Goal: Transaction & Acquisition: Book appointment/travel/reservation

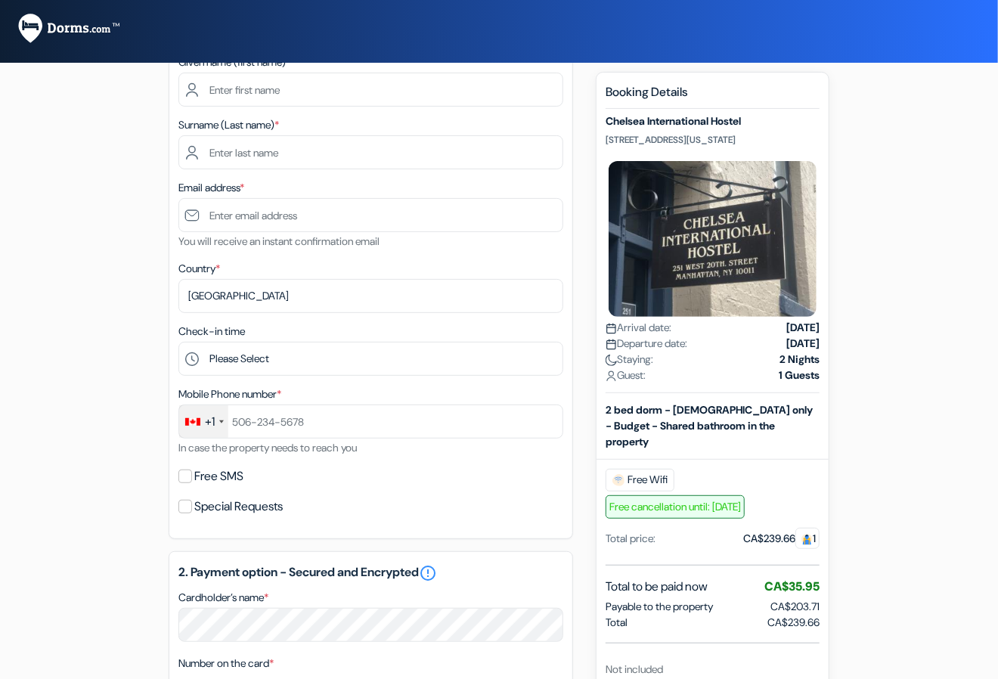
click at [587, 374] on div "add_box Chelsea International Hostel [STREET_ADDRESS][US_STATE] Property Detail…" at bounding box center [499, 566] width 862 height 1238
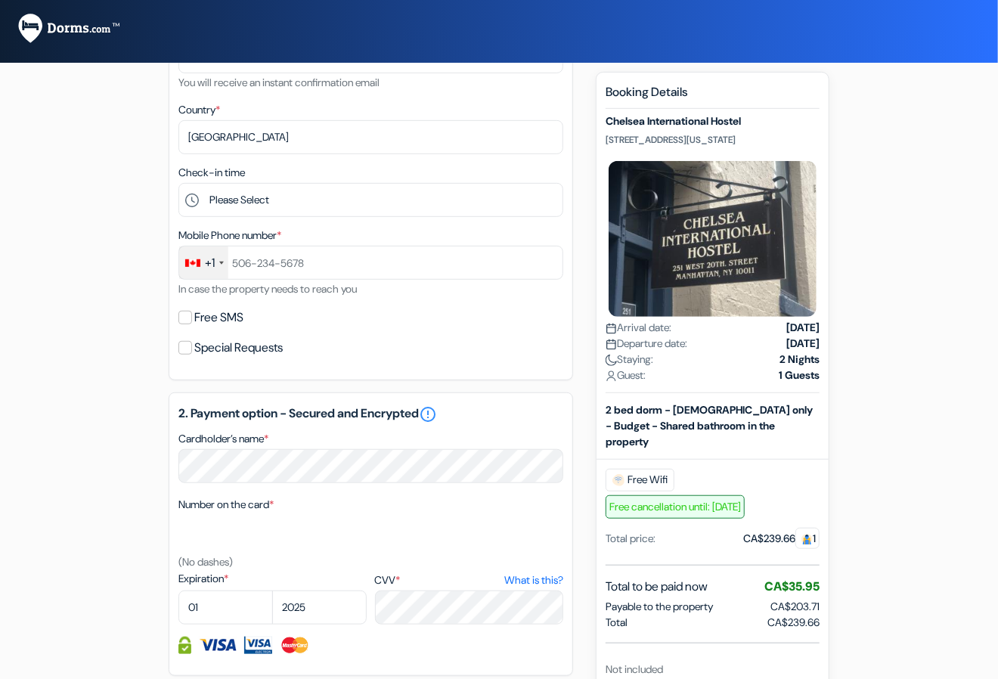
scroll to position [296, 0]
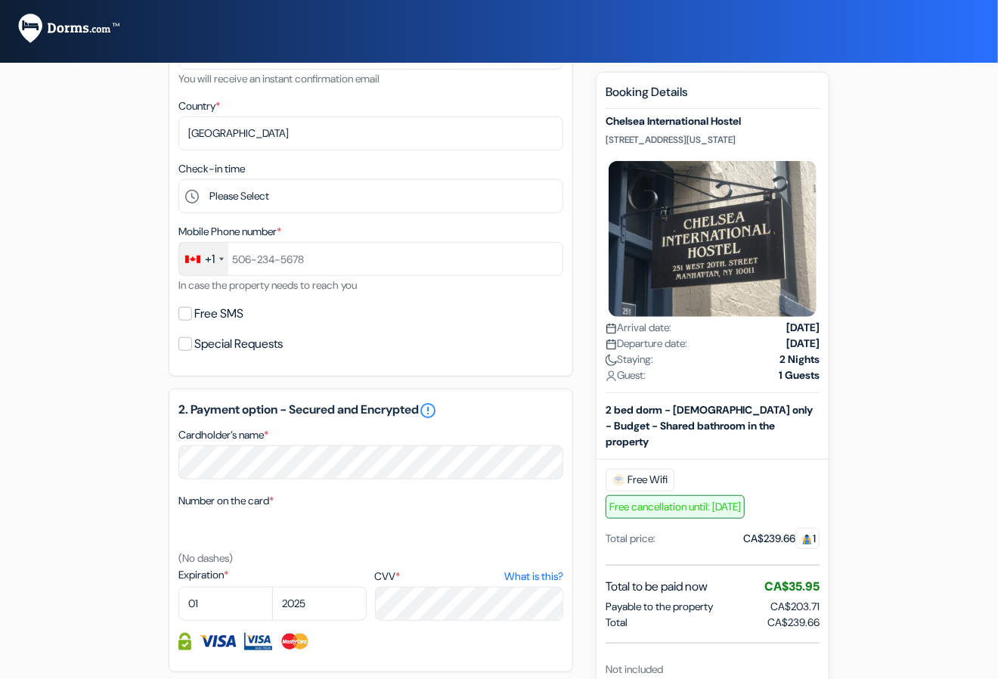
click at [755, 531] on div "CA$239.66 1" at bounding box center [781, 539] width 76 height 16
click at [743, 531] on div "CA$239.66 1" at bounding box center [781, 539] width 76 height 16
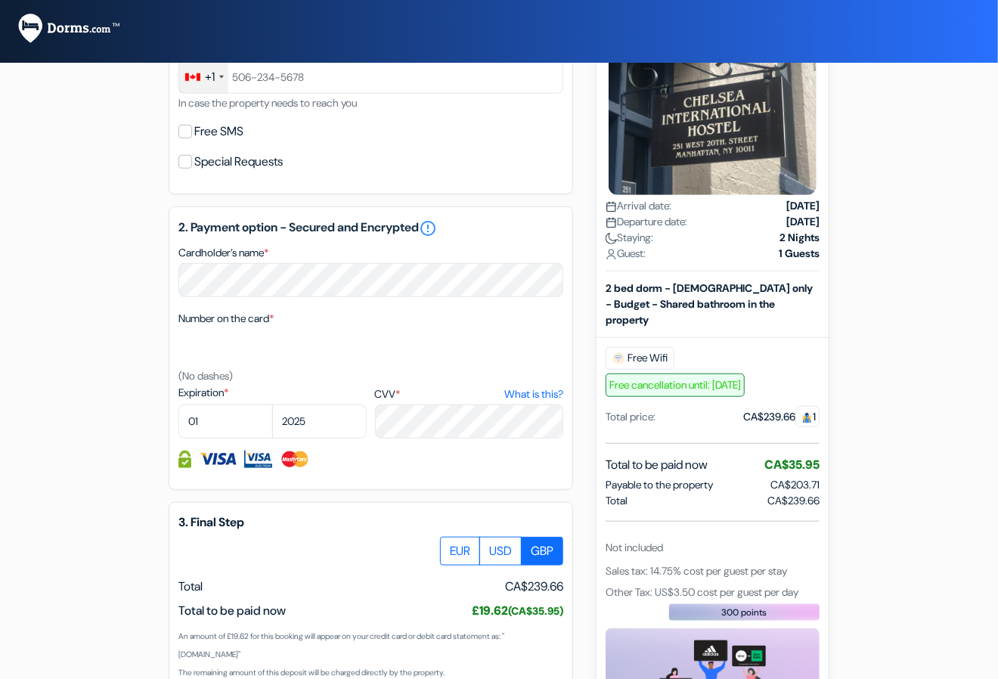
scroll to position [458, 0]
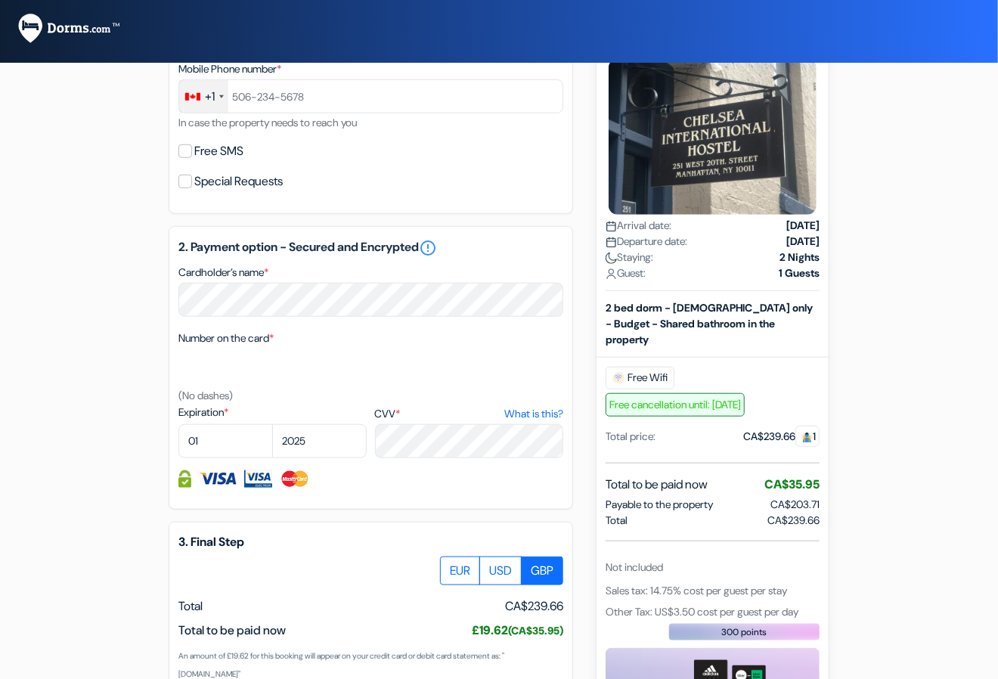
click at [656, 583] on span "Sales tax: 14.75% cost per guest per stay" at bounding box center [696, 590] width 181 height 14
click at [735, 606] on span "Other Tax: US$3.50 cost per guest per day" at bounding box center [702, 611] width 193 height 14
click at [679, 604] on span "Other Tax: US$3.50 cost per guest per day" at bounding box center [702, 611] width 193 height 14
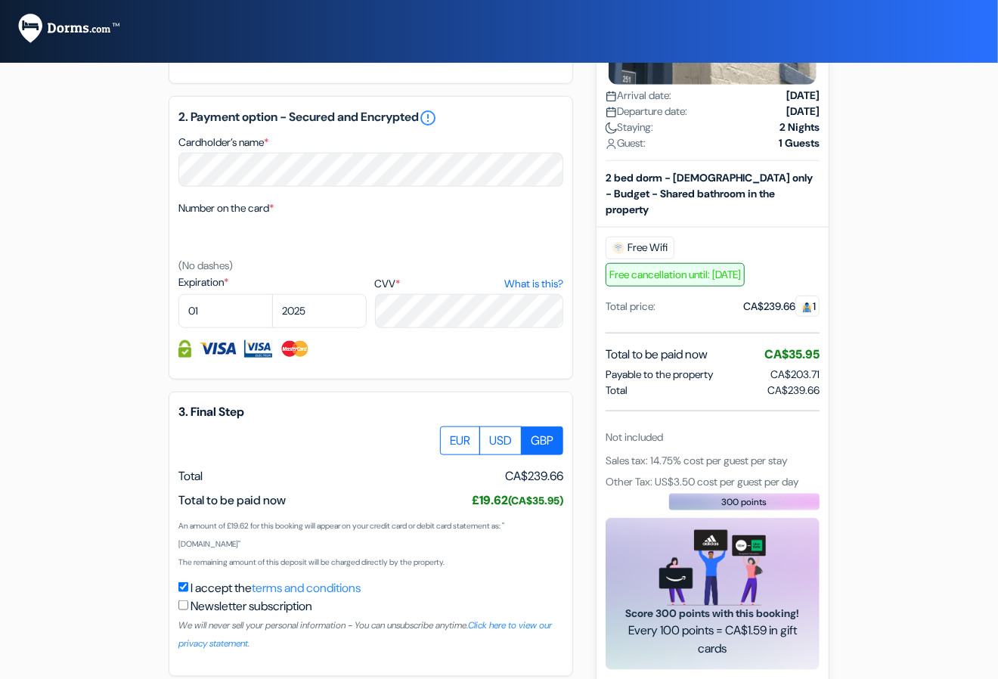
scroll to position [596, 0]
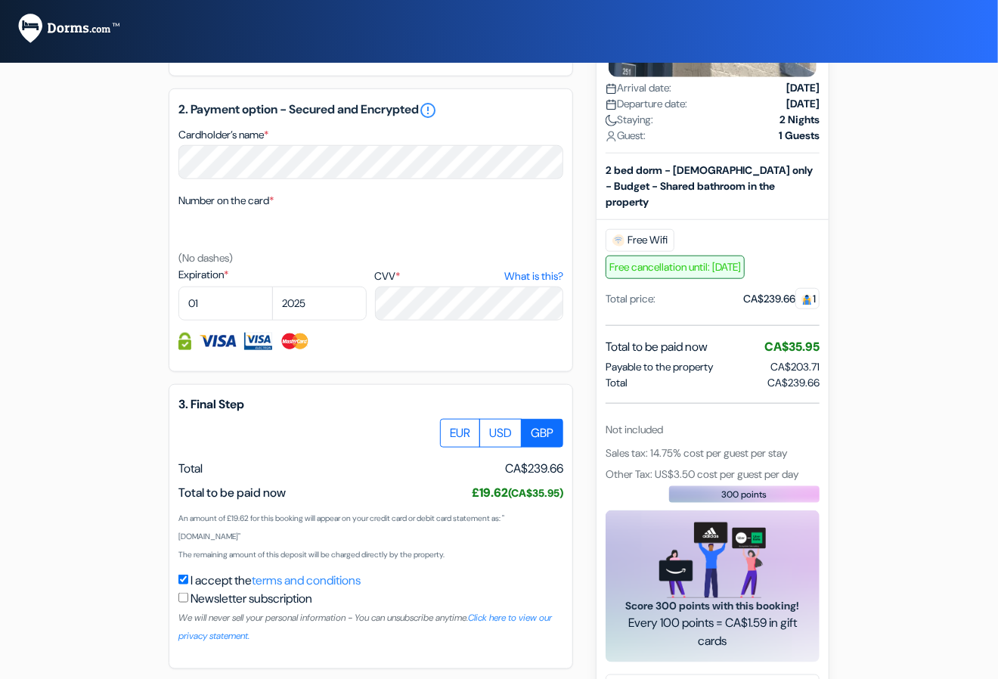
click at [519, 498] on small "(CA$35.95)" at bounding box center [535, 493] width 55 height 14
click at [552, 497] on small "(CA$35.95)" at bounding box center [535, 493] width 55 height 14
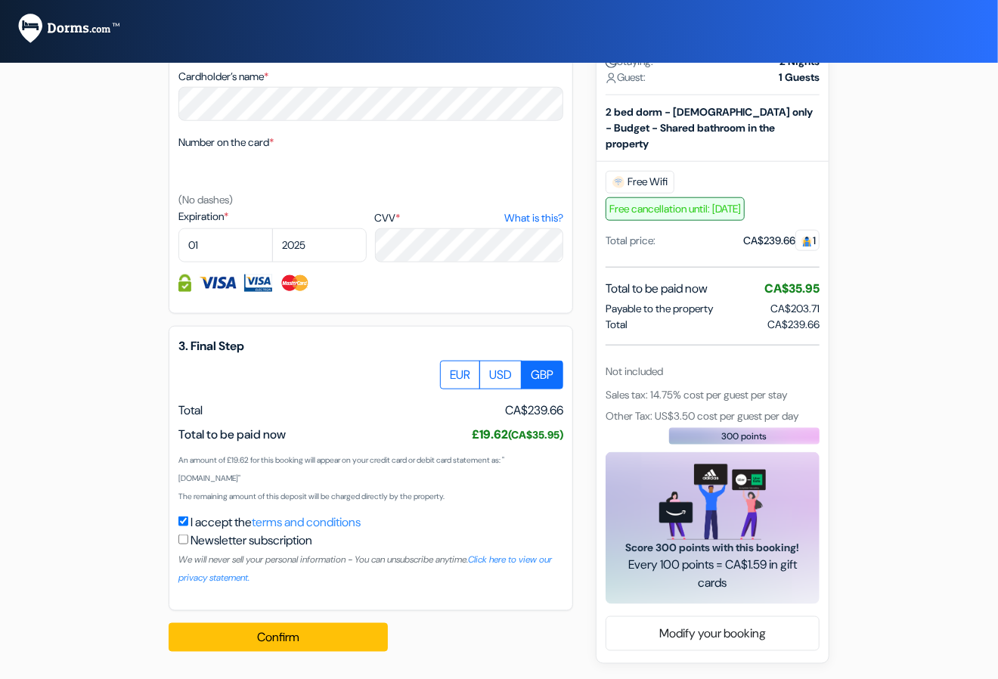
scroll to position [654, 0]
click at [361, 524] on link "terms and conditions" at bounding box center [306, 522] width 109 height 16
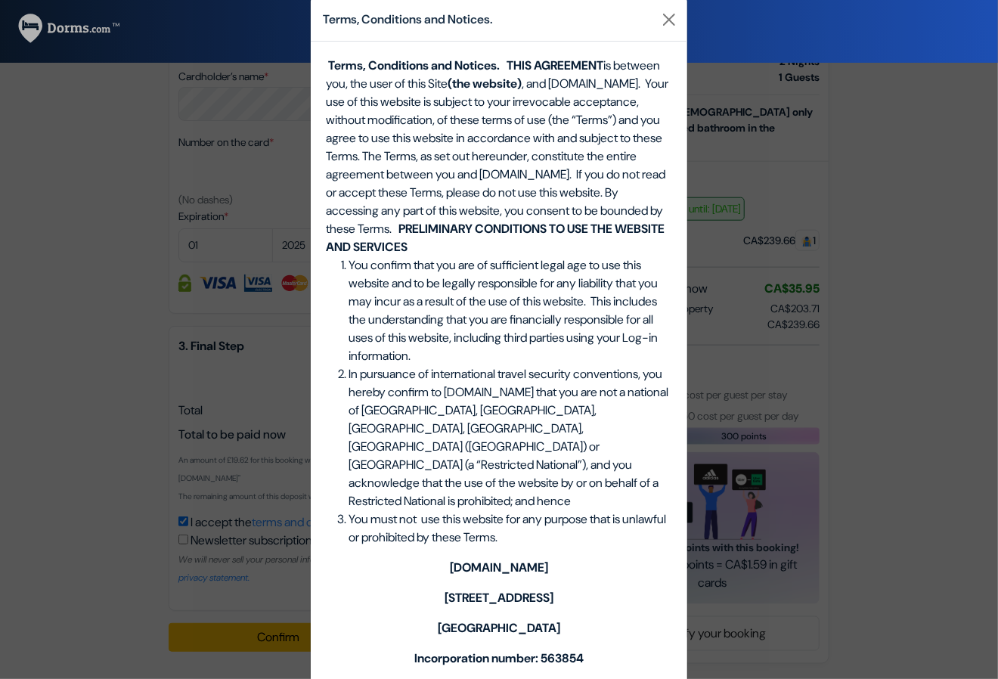
scroll to position [0, 0]
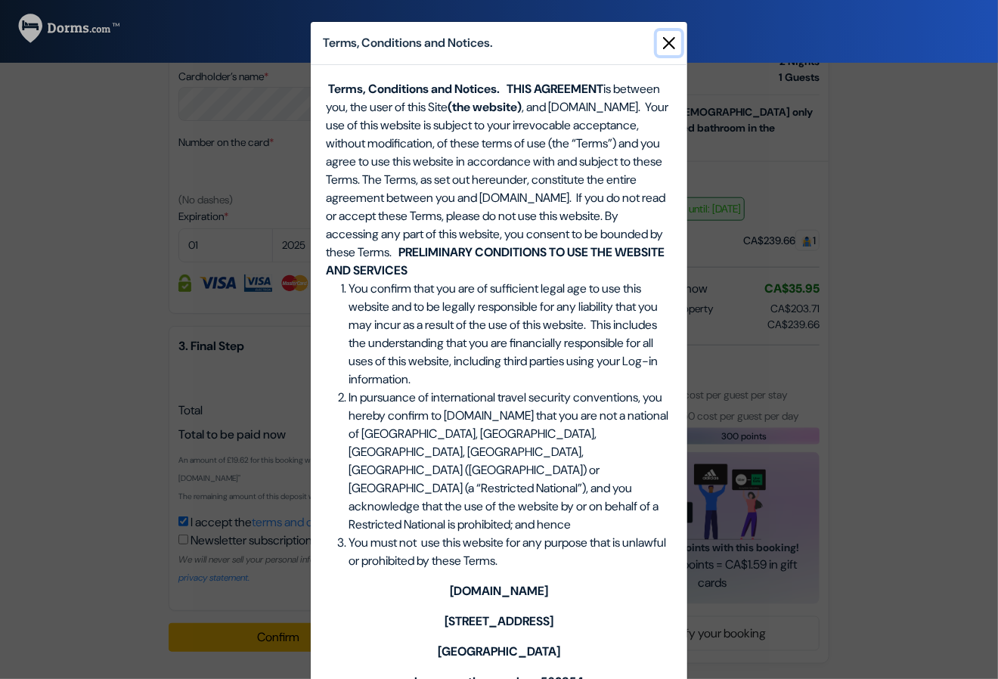
click at [670, 39] on button "Close" at bounding box center [669, 43] width 24 height 24
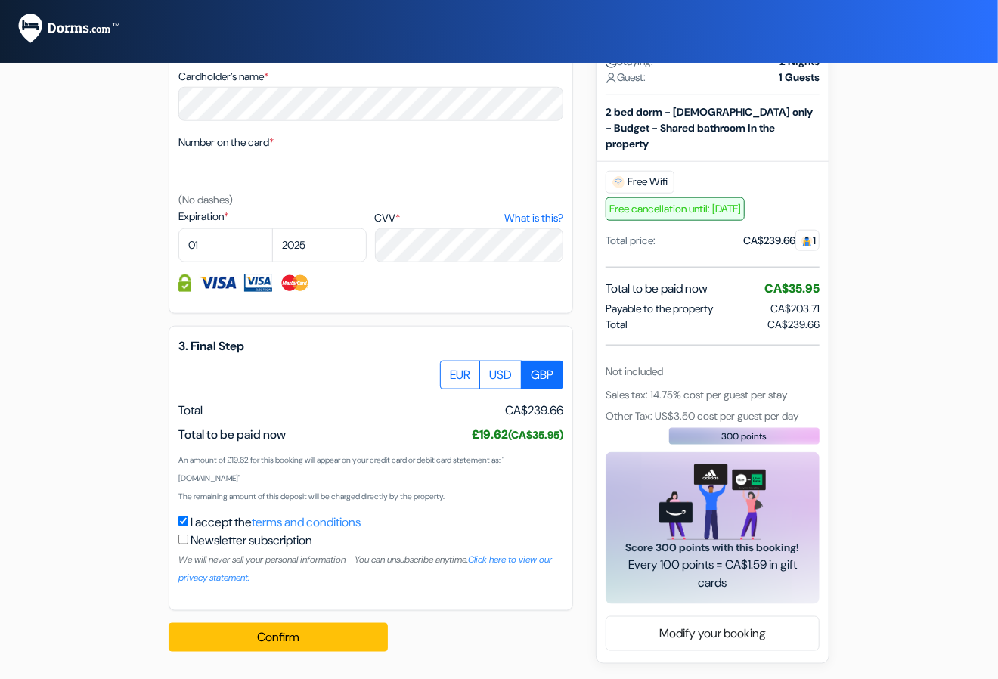
click at [747, 364] on div "Not included" at bounding box center [713, 371] width 214 height 16
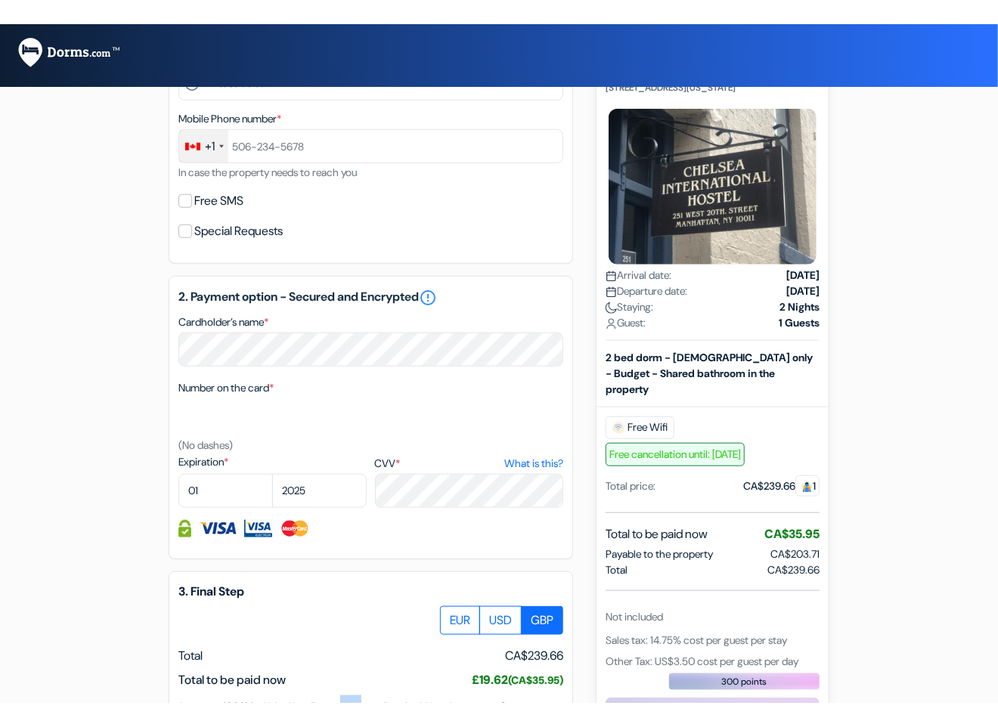
scroll to position [439, 0]
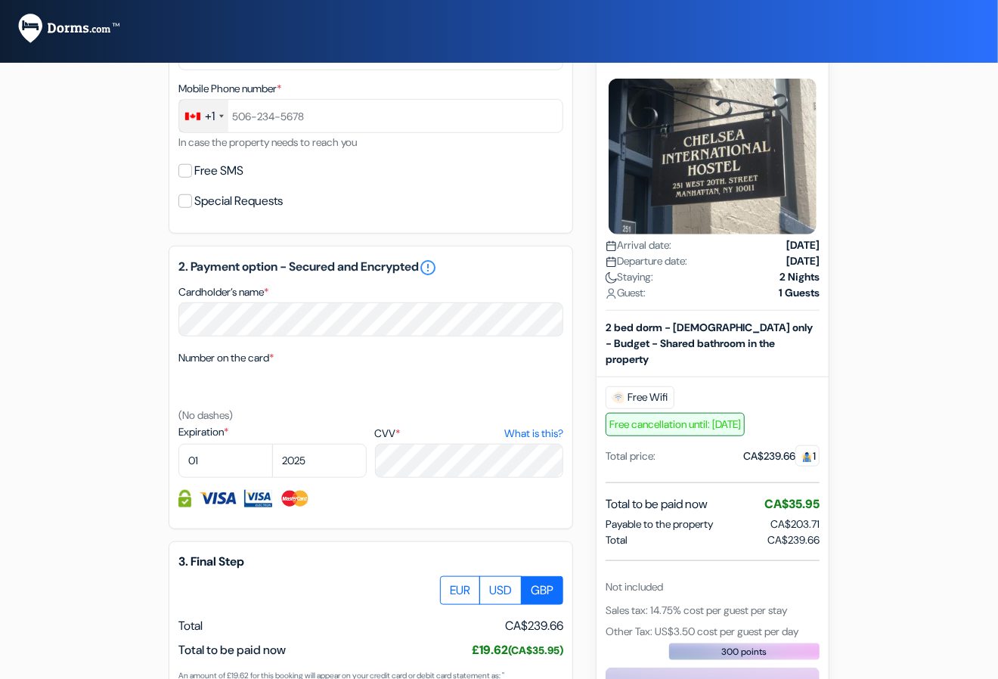
click at [590, 293] on div "add_box Chelsea International Hostel [STREET_ADDRESS][US_STATE] Property Detail…" at bounding box center [499, 261] width 862 height 1238
click at [634, 624] on span "Other Tax: US$3.50 cost per guest per day" at bounding box center [702, 631] width 193 height 14
click at [740, 603] on span "Sales tax: 14.75% cost per guest per stay" at bounding box center [696, 610] width 181 height 14
click at [602, 333] on div "2 bed dorm - [DEMOGRAPHIC_DATA] only - Budget - Shared bathroom in the property" at bounding box center [713, 343] width 232 height 48
drag, startPoint x: 685, startPoint y: 594, endPoint x: 727, endPoint y: 594, distance: 41.6
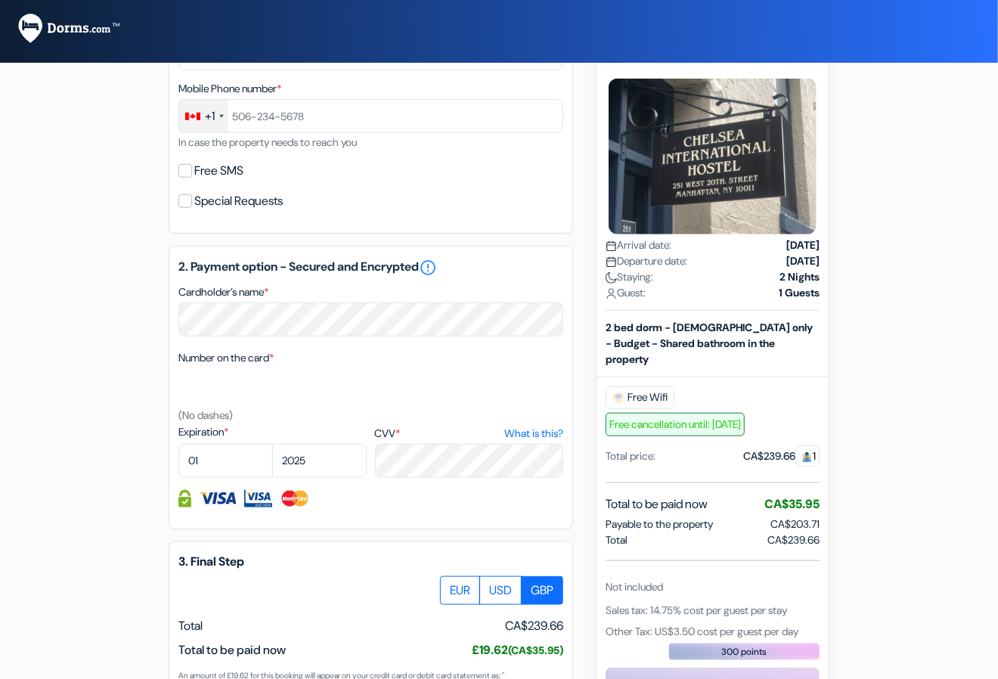
click at [687, 603] on span "Sales tax: 14.75% cost per guest per stay" at bounding box center [696, 610] width 181 height 14
drag, startPoint x: 727, startPoint y: 594, endPoint x: 686, endPoint y: 560, distance: 53.2
click at [727, 600] on div "Sales tax: 14.75% cost per guest per stay" at bounding box center [713, 609] width 214 height 18
click at [753, 505] on div "Booking Details [GEOGRAPHIC_DATA] [STREET_ADDRESS][US_STATE] Arrival date: [DAT…" at bounding box center [713, 410] width 214 height 817
click at [712, 622] on div "Other Tax: US$3.50 cost per guest per day" at bounding box center [713, 631] width 214 height 18
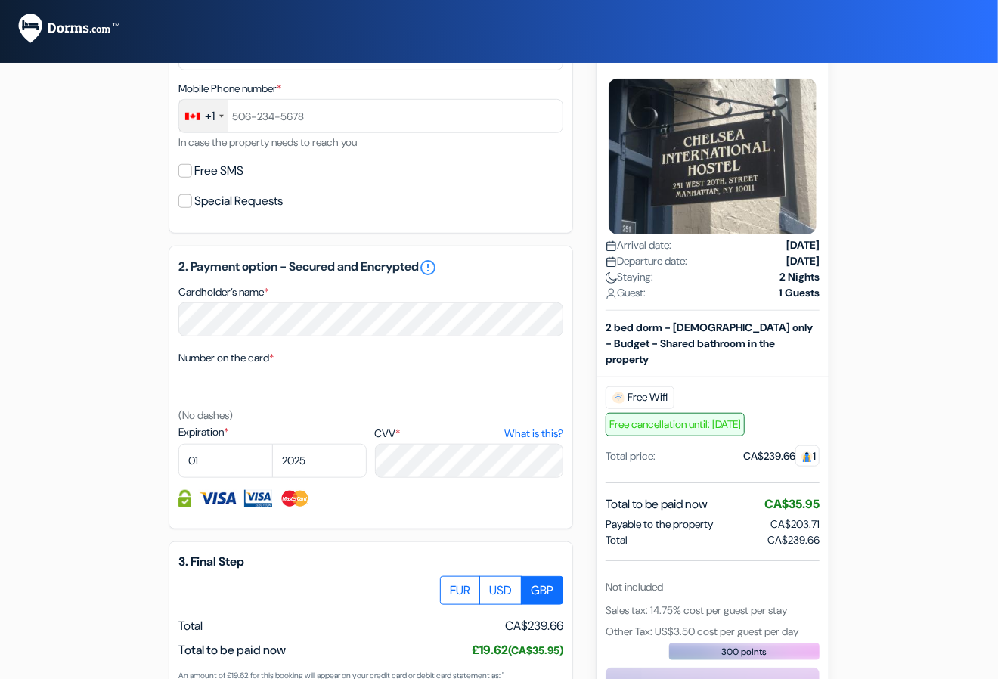
click at [675, 603] on span "Sales tax: 14.75% cost per guest per stay" at bounding box center [696, 610] width 181 height 14
